Goal: Communication & Community: Answer question/provide support

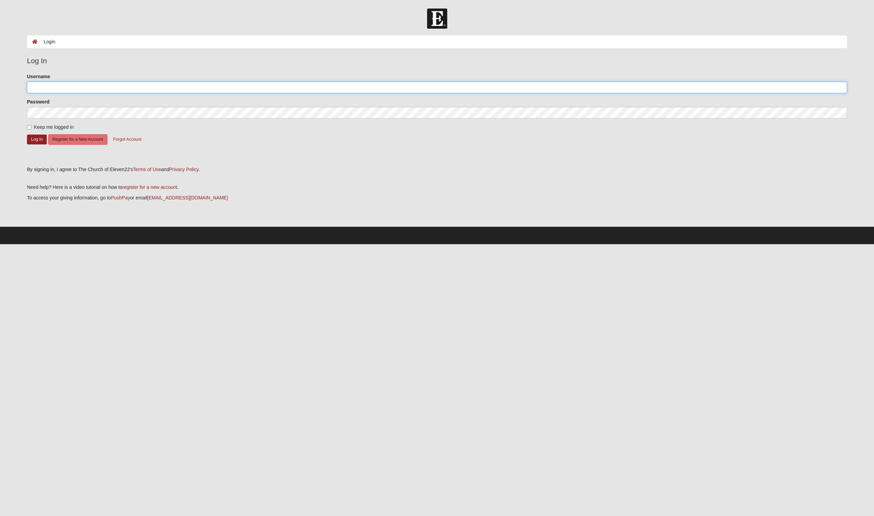
type input "radamsgreen"
click at [29, 126] on input "Keep me logged in" at bounding box center [29, 127] width 4 height 4
checkbox input "true"
click at [35, 139] on button "Log In" at bounding box center [37, 139] width 20 height 10
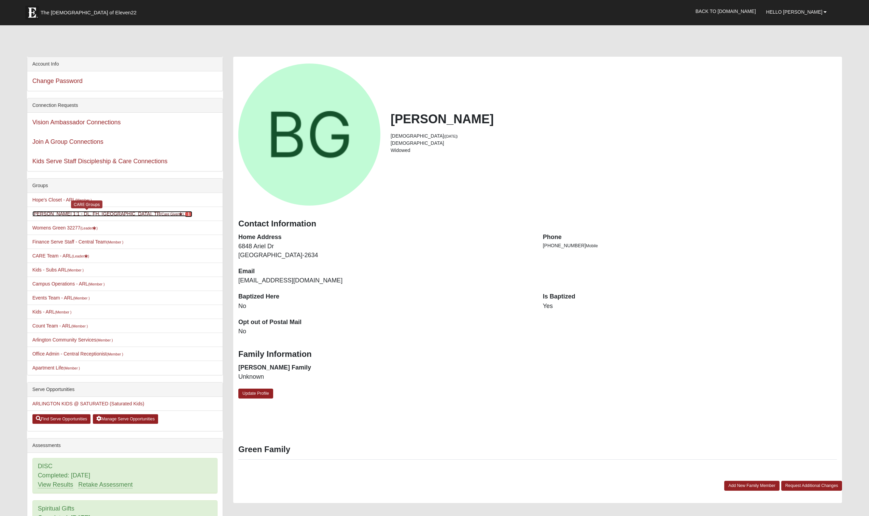
click at [58, 214] on link "Becky Green 1:1 - DL, FH, MA, TR (Care Giver ) 1" at bounding box center [112, 213] width 160 height 5
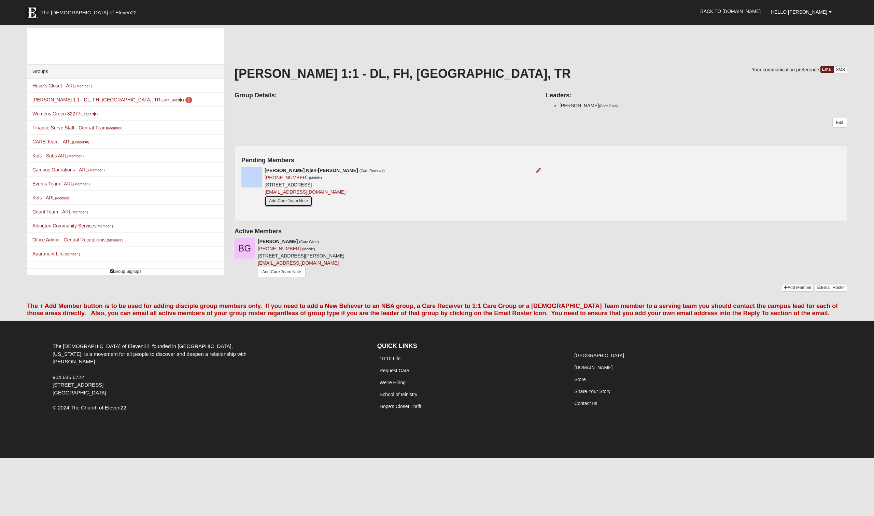
click at [281, 200] on link "Add Care Team Note" at bounding box center [289, 201] width 48 height 11
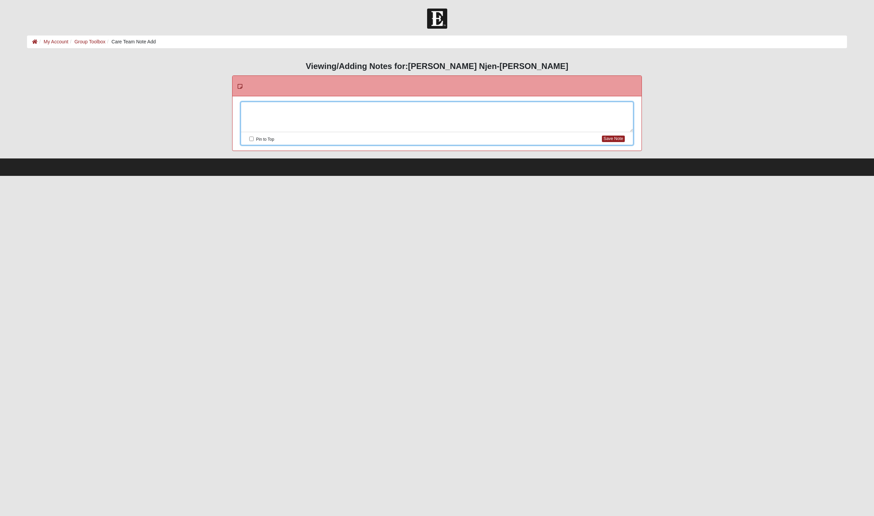
click at [267, 108] on div at bounding box center [437, 117] width 392 height 30
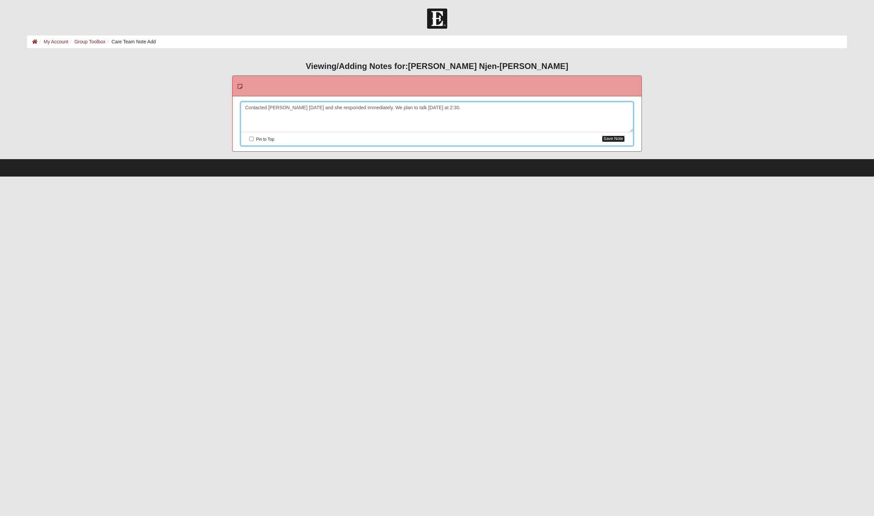
click at [617, 140] on button "Save Note" at bounding box center [613, 139] width 23 height 6
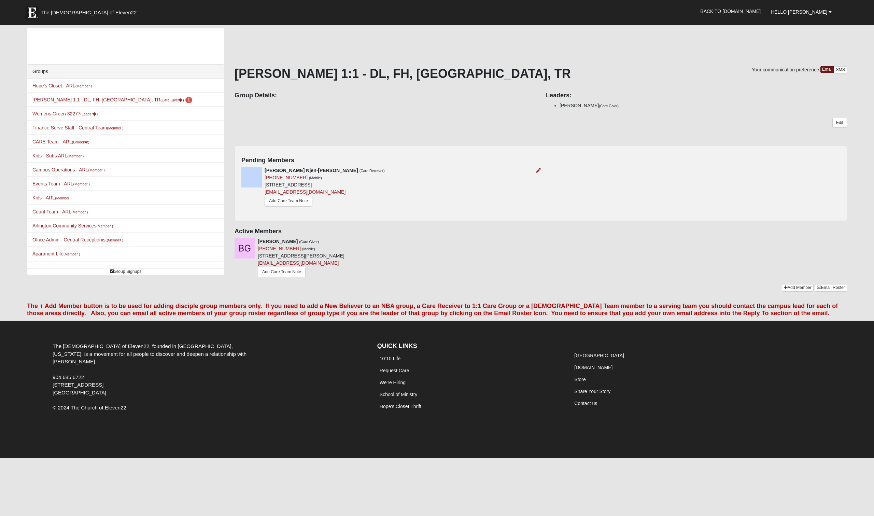
click at [459, 170] on div "Veronica Njen-Imani (Care Receiver) (646) 650-0891 (Mobile) 3500 University Blv…" at bounding box center [388, 188] width 304 height 42
click at [538, 170] on icon at bounding box center [538, 170] width 5 height 5
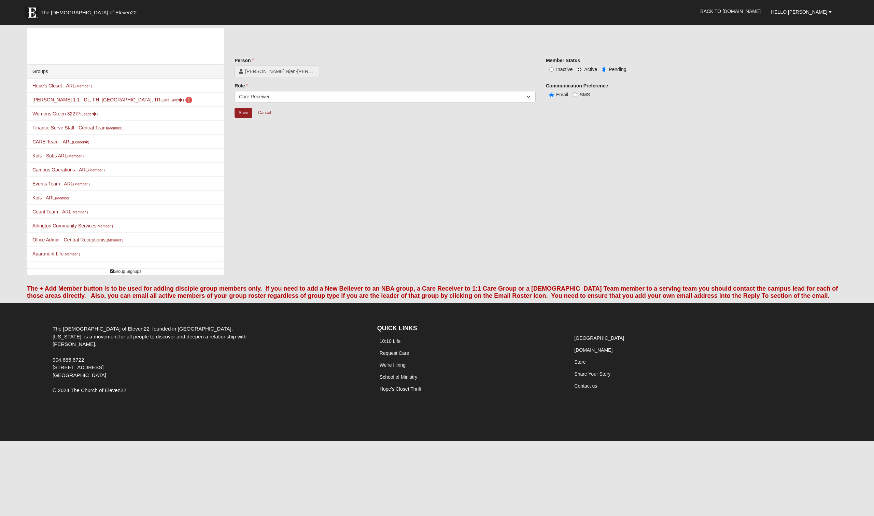
click at [579, 70] on input "Active" at bounding box center [579, 69] width 4 height 4
radio input "true"
click at [242, 112] on input "Save" at bounding box center [243, 113] width 18 height 10
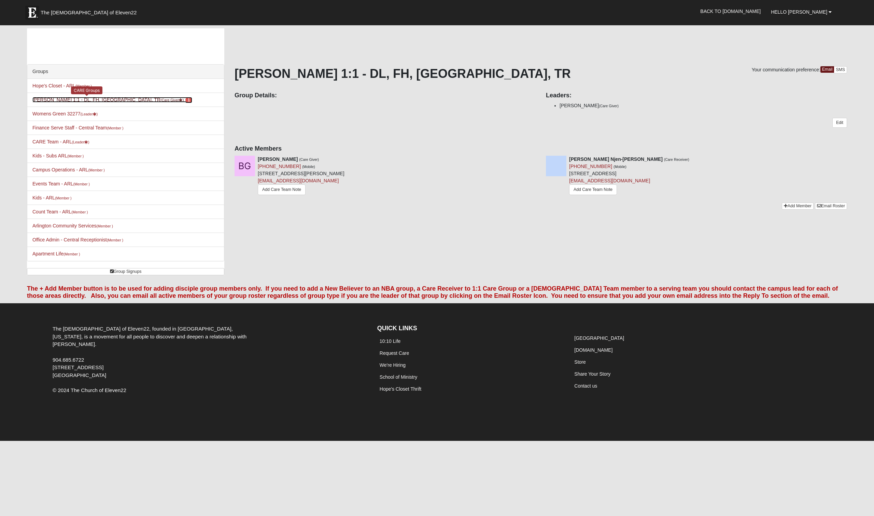
click at [44, 101] on link "Becky Green 1:1 - DL, FH, MA, TR (Care Giver ) 1" at bounding box center [112, 99] width 160 height 5
click at [54, 127] on link "Finance Serve Staff - Central Team (Member )" at bounding box center [77, 127] width 91 height 5
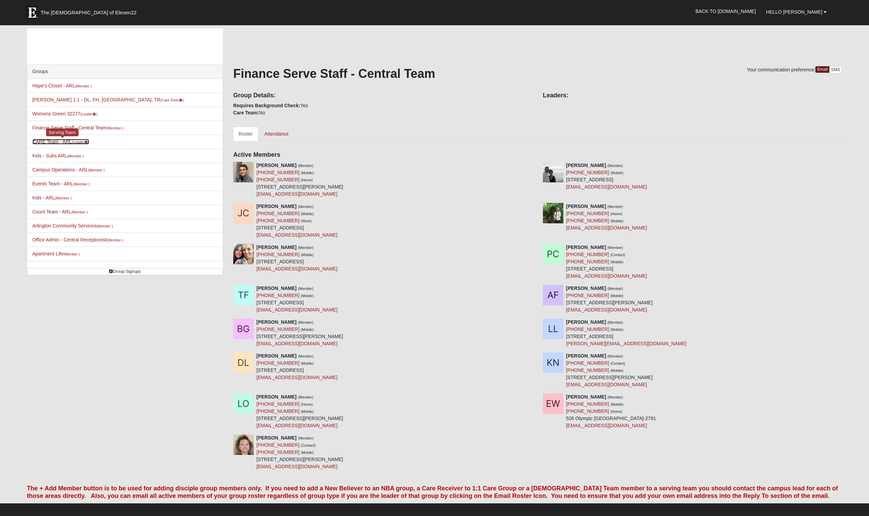
click at [53, 142] on link "CARE Team - ARL (Leader )" at bounding box center [60, 141] width 57 height 5
